Goal: Transaction & Acquisition: Purchase product/service

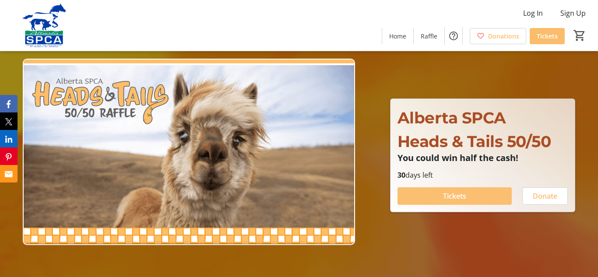
click at [462, 194] on span "Tickets" at bounding box center [454, 196] width 23 height 11
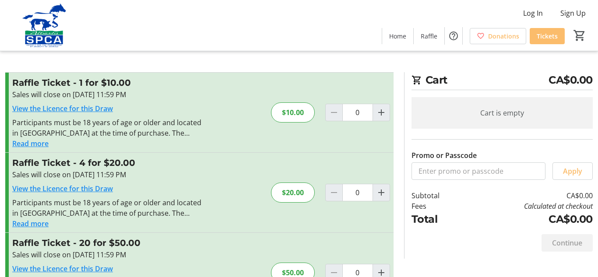
click at [299, 113] on div "$10.00" at bounding box center [293, 113] width 44 height 20
click at [386, 116] on mat-icon "Increment by one" at bounding box center [381, 112] width 11 height 11
type input "1"
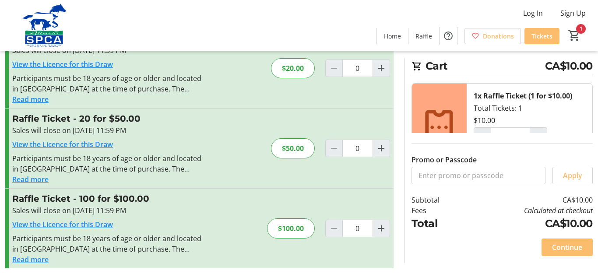
scroll to position [126, 0]
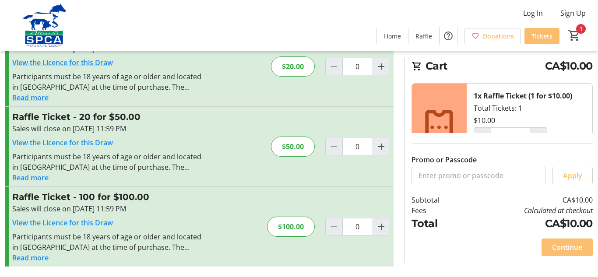
click at [562, 249] on span "Continue" at bounding box center [567, 247] width 30 height 11
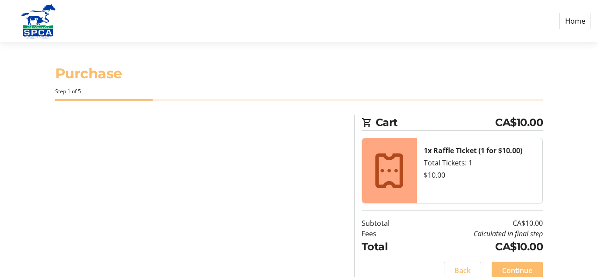
select select "CA"
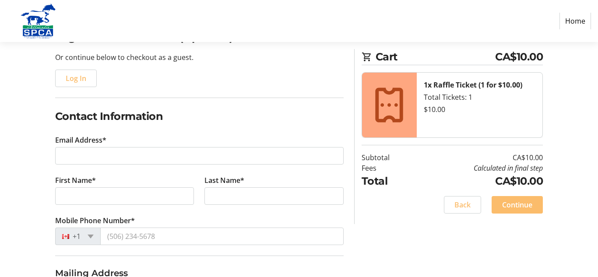
scroll to position [96, 0]
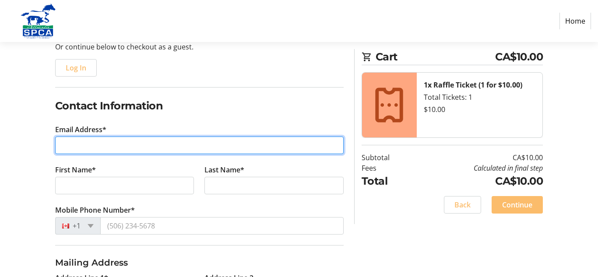
click at [90, 148] on input "Email Address*" at bounding box center [199, 146] width 289 height 18
type input "[EMAIL_ADDRESS][DOMAIN_NAME]"
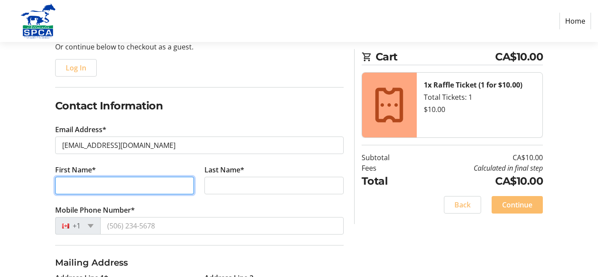
type input "Don"
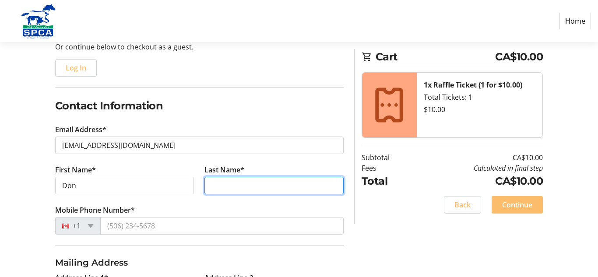
type input "[PERSON_NAME]"
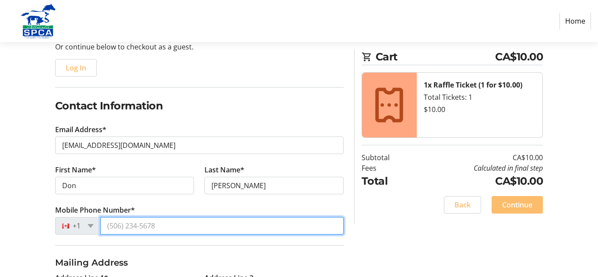
type input "[PHONE_NUMBER]"
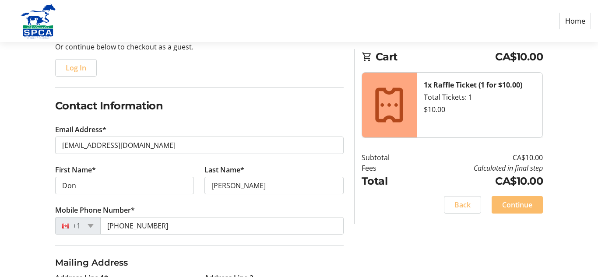
type input "[STREET_ADDRESS]"
type input "[GEOGRAPHIC_DATA]"
select select "AB"
type input "T6E 1T5"
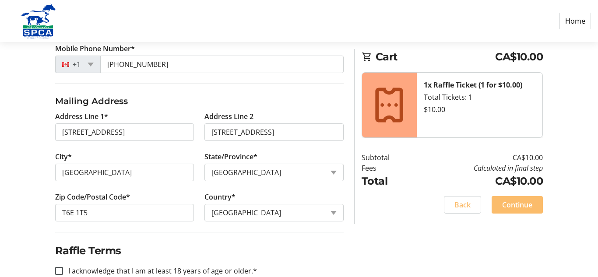
scroll to position [278, 0]
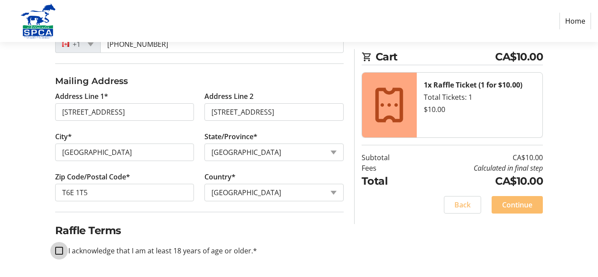
click at [61, 252] on input "I acknowledge that I am at least 18 years of age or older.*" at bounding box center [59, 251] width 8 height 8
checkbox input "true"
click at [523, 202] on span "Continue" at bounding box center [517, 205] width 30 height 11
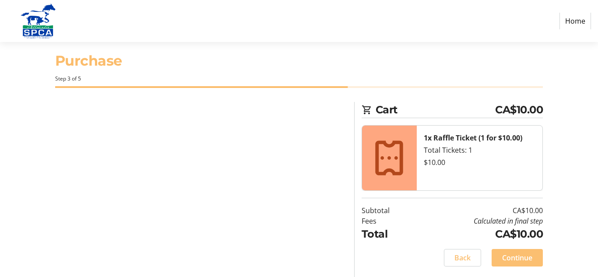
scroll to position [13, 0]
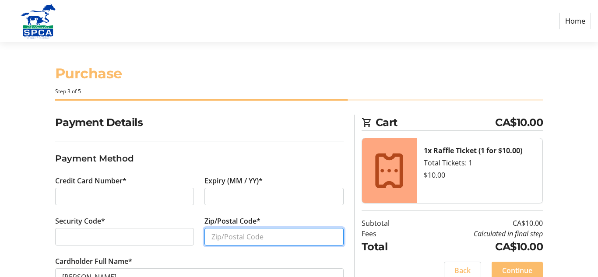
click at [236, 239] on input "Zip/Postal Code*" at bounding box center [274, 237] width 139 height 18
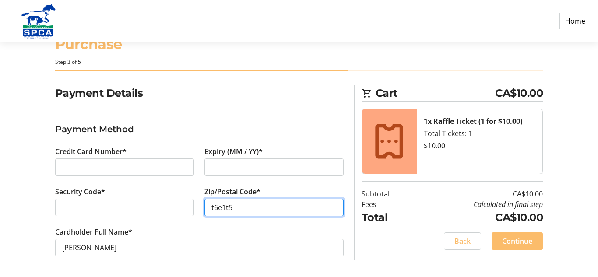
scroll to position [30, 0]
type input "t6e1t5"
click at [524, 237] on span "Continue" at bounding box center [517, 241] width 30 height 11
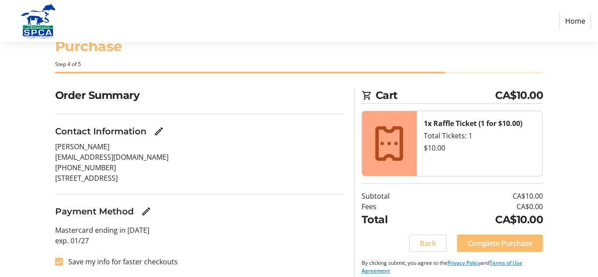
scroll to position [38, 0]
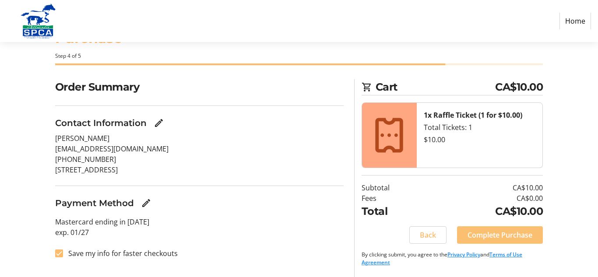
click at [489, 234] on span "Complete Purchase" at bounding box center [500, 235] width 65 height 11
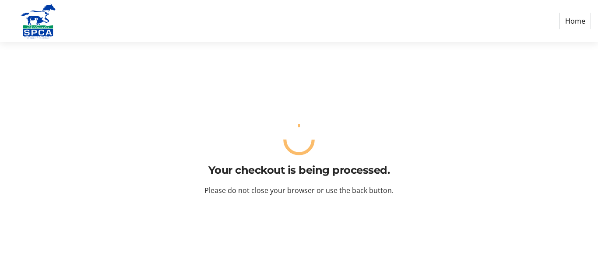
scroll to position [0, 0]
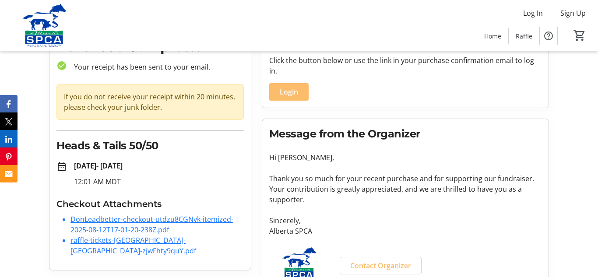
scroll to position [62, 0]
